Goal: Information Seeking & Learning: Learn about a topic

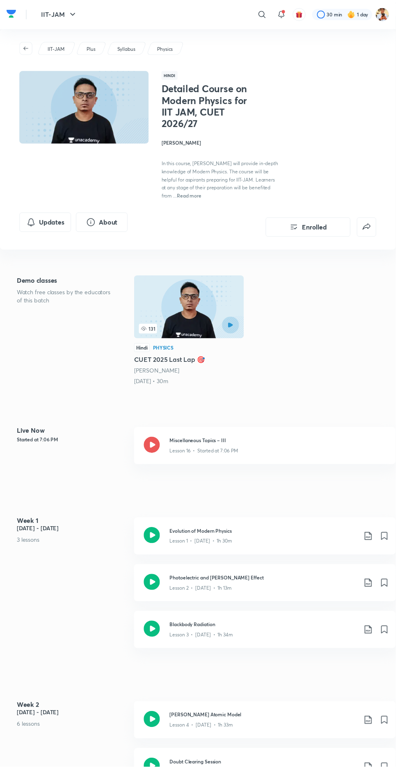
click at [181, 459] on p "Lesson 16 • Started at 7:06 PM" at bounding box center [207, 458] width 70 height 7
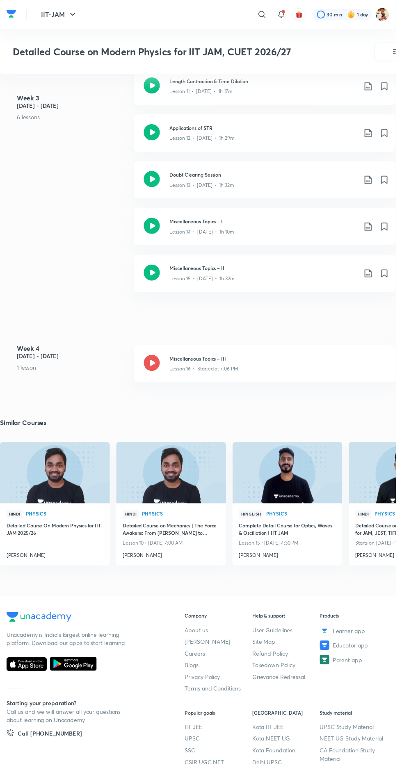
scroll to position [1036, 0]
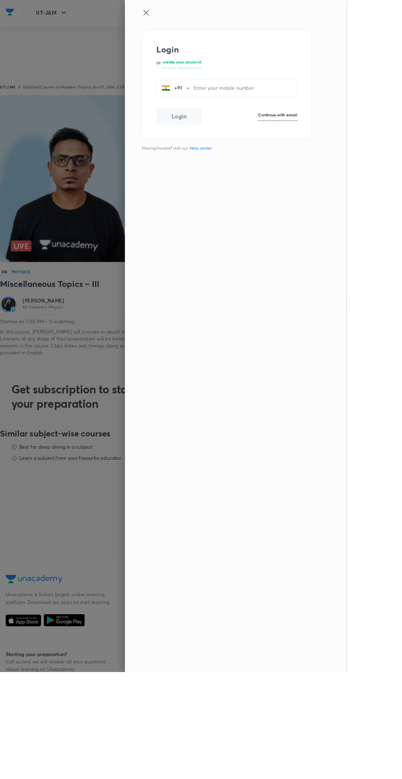
scroll to position [101, 0]
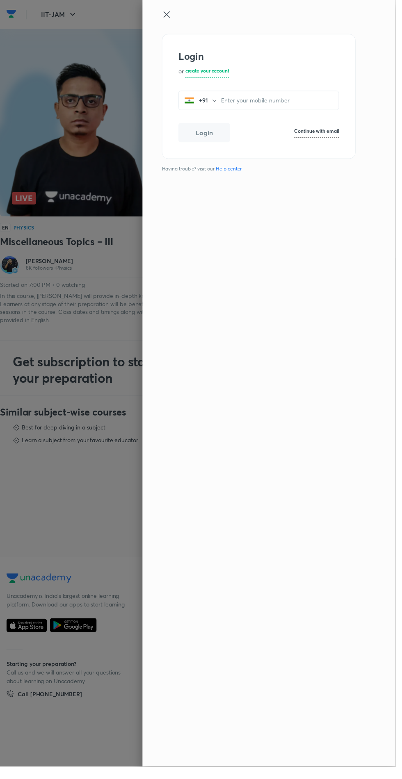
click at [159, 469] on div at bounding box center [201, 389] width 402 height 779
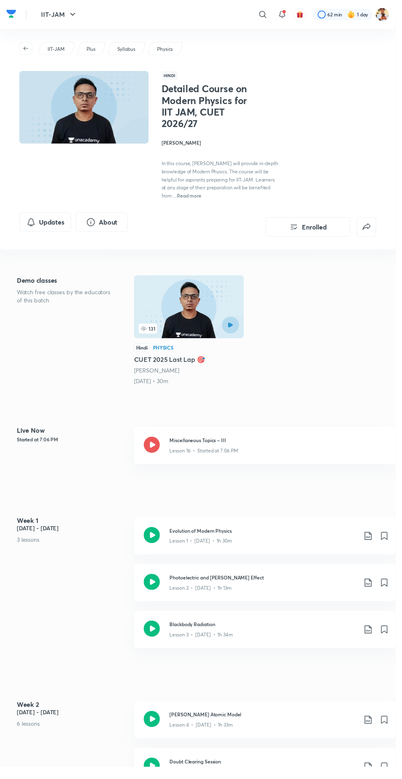
click at [158, 451] on icon at bounding box center [154, 452] width 16 height 16
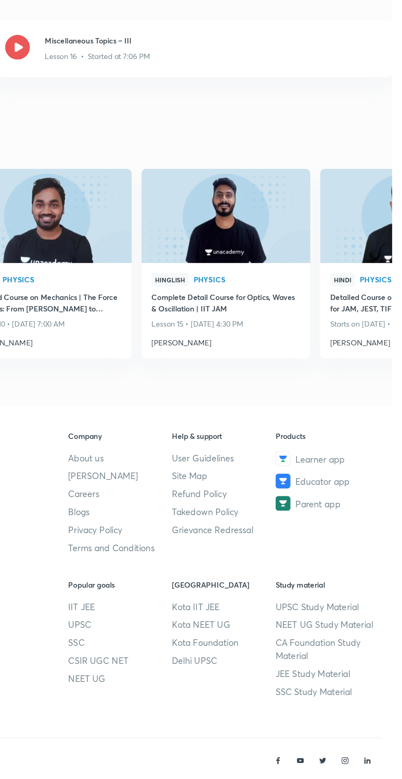
scroll to position [1096, 0]
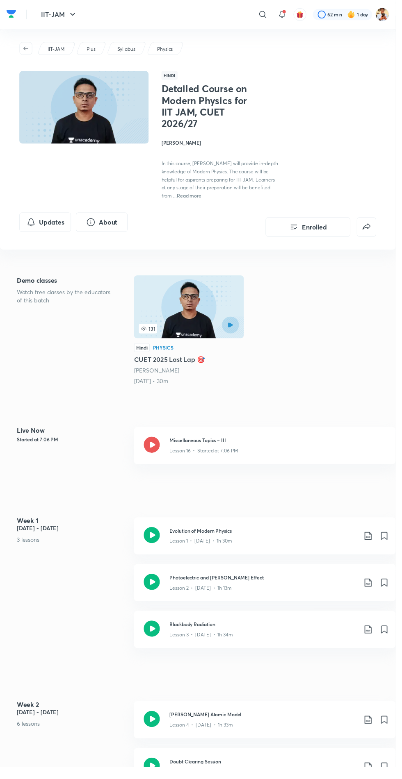
click at [216, 451] on div "Lesson 16 • Started at 7:06 PM" at bounding box center [282, 456] width 220 height 11
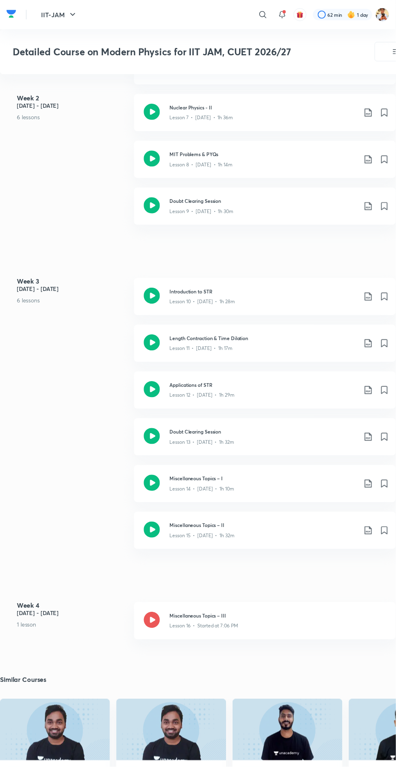
scroll to position [744, 0]
